Goal: Task Accomplishment & Management: Manage account settings

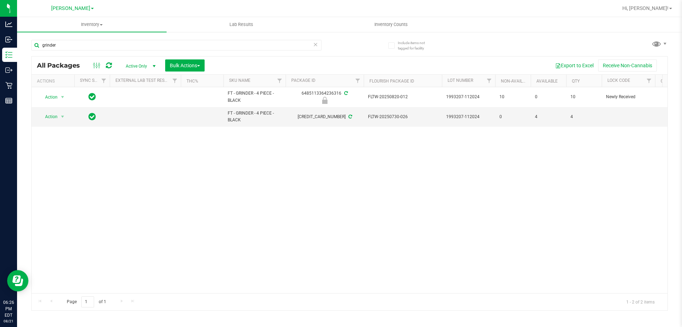
type input "grinder"
click at [254, 44] on input "grinder" at bounding box center [176, 45] width 290 height 11
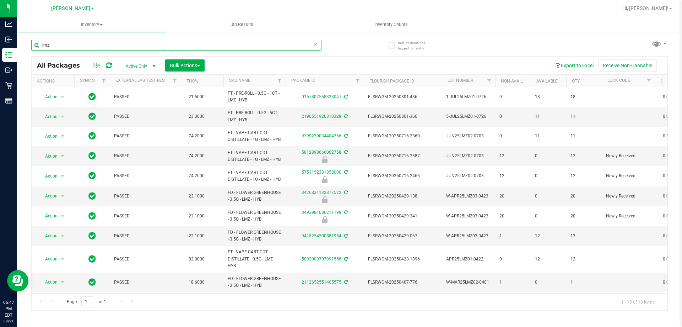
type input "lmz"
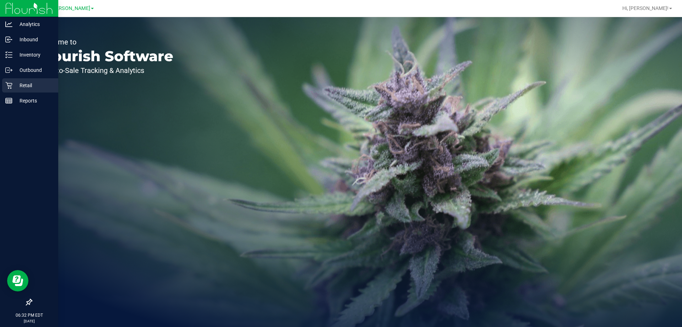
click at [26, 82] on p "Retail" at bounding box center [33, 85] width 43 height 9
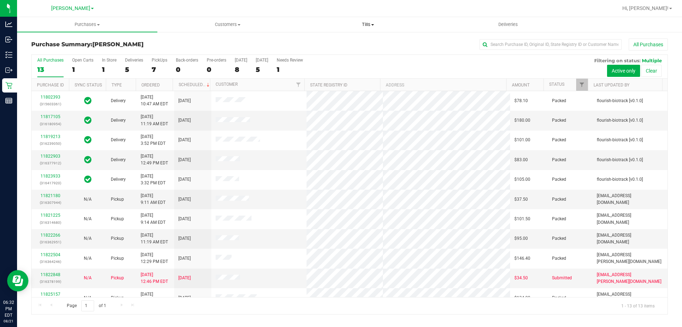
click at [370, 24] on span "Tills" at bounding box center [368, 24] width 140 height 6
click at [335, 43] on span "Manage tills" at bounding box center [322, 43] width 48 height 6
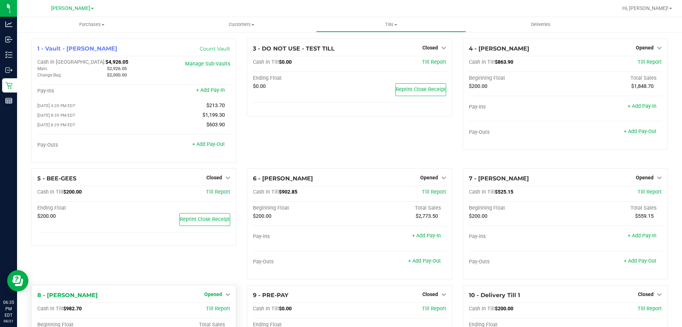
click at [213, 295] on span "Opened" at bounding box center [213, 294] width 18 height 6
click at [210, 311] on link "Close Till" at bounding box center [214, 309] width 19 height 6
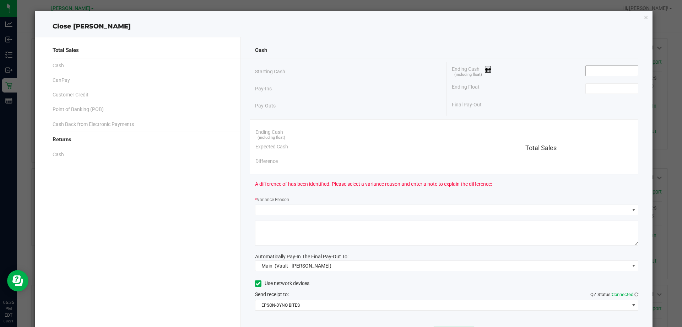
click at [595, 68] on input at bounding box center [612, 71] width 52 height 10
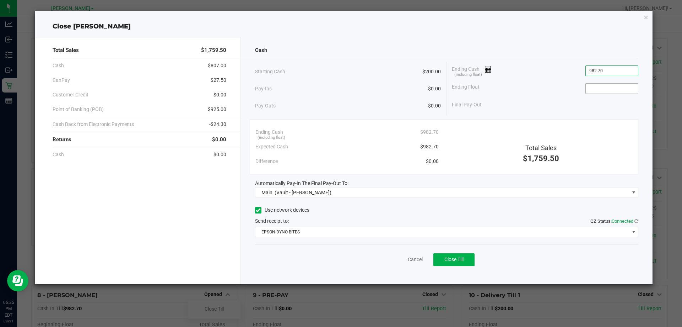
type input "$982.70"
click at [599, 89] on input at bounding box center [612, 89] width 52 height 10
type input "$200.00"
click at [463, 259] on span "Close Till" at bounding box center [454, 259] width 19 height 6
click at [399, 259] on link "Dismiss" at bounding box center [399, 259] width 17 height 7
